Goal: Task Accomplishment & Management: Manage account settings

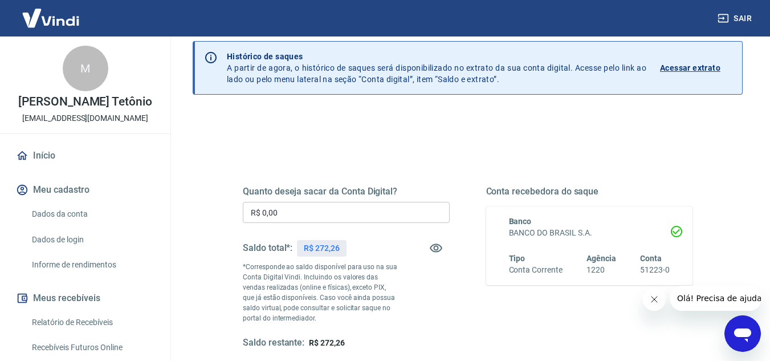
scroll to position [114, 0]
